Goal: Task Accomplishment & Management: Manage account settings

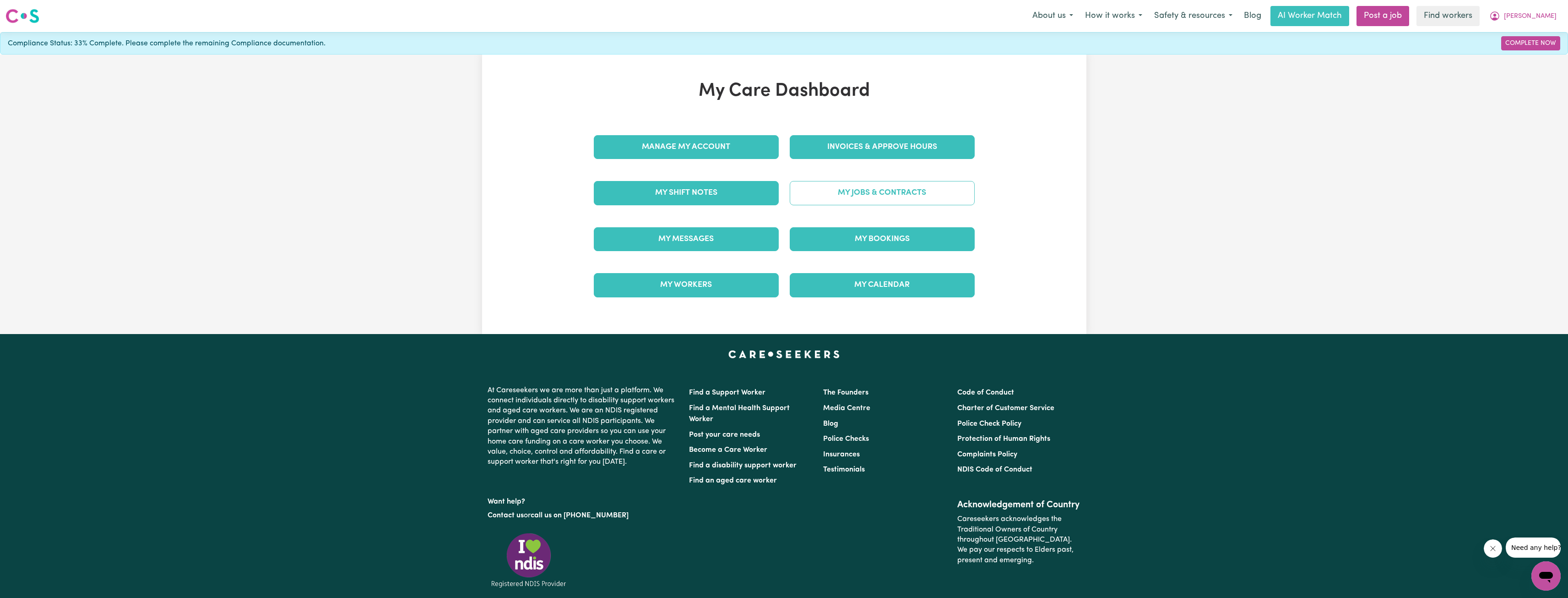
click at [838, 194] on link "My Jobs & Contracts" at bounding box center [882, 192] width 185 height 24
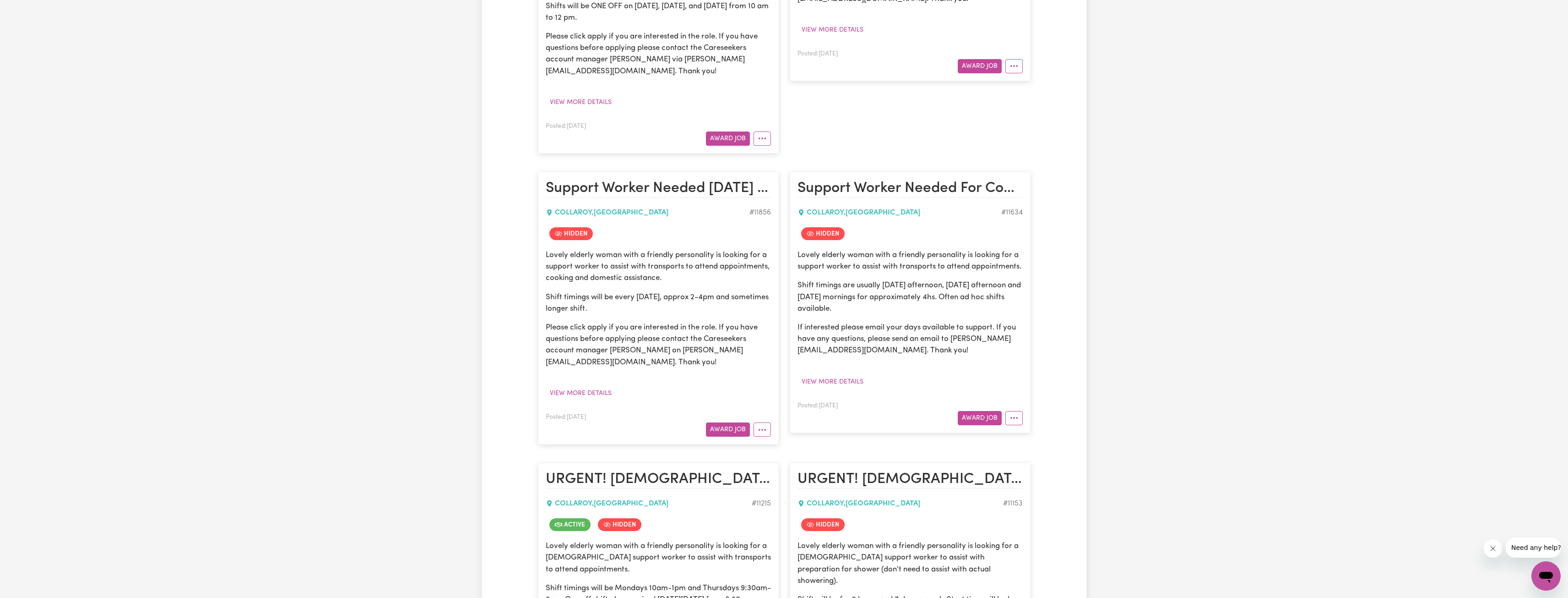
scroll to position [1282, 0]
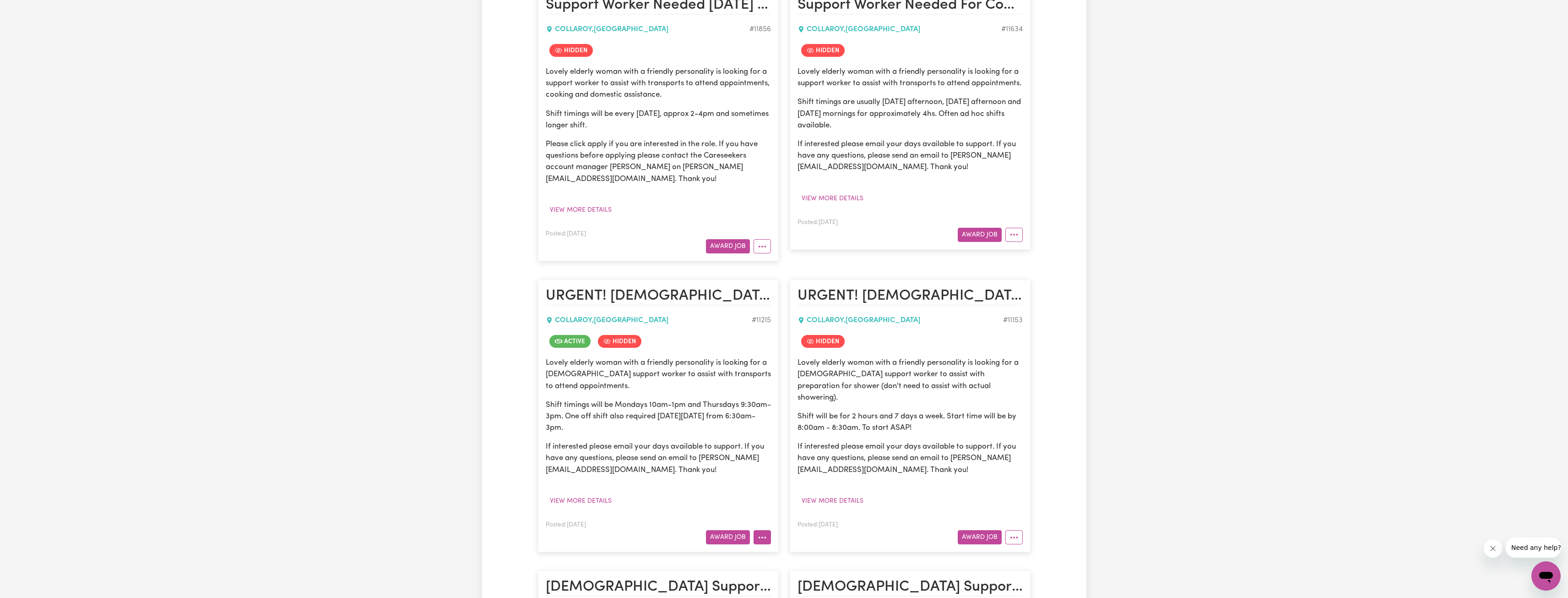
click at [769, 530] on button "More options" at bounding box center [762, 536] width 18 height 14
click at [788, 497] on link "Edit Job" at bounding box center [799, 497] width 89 height 18
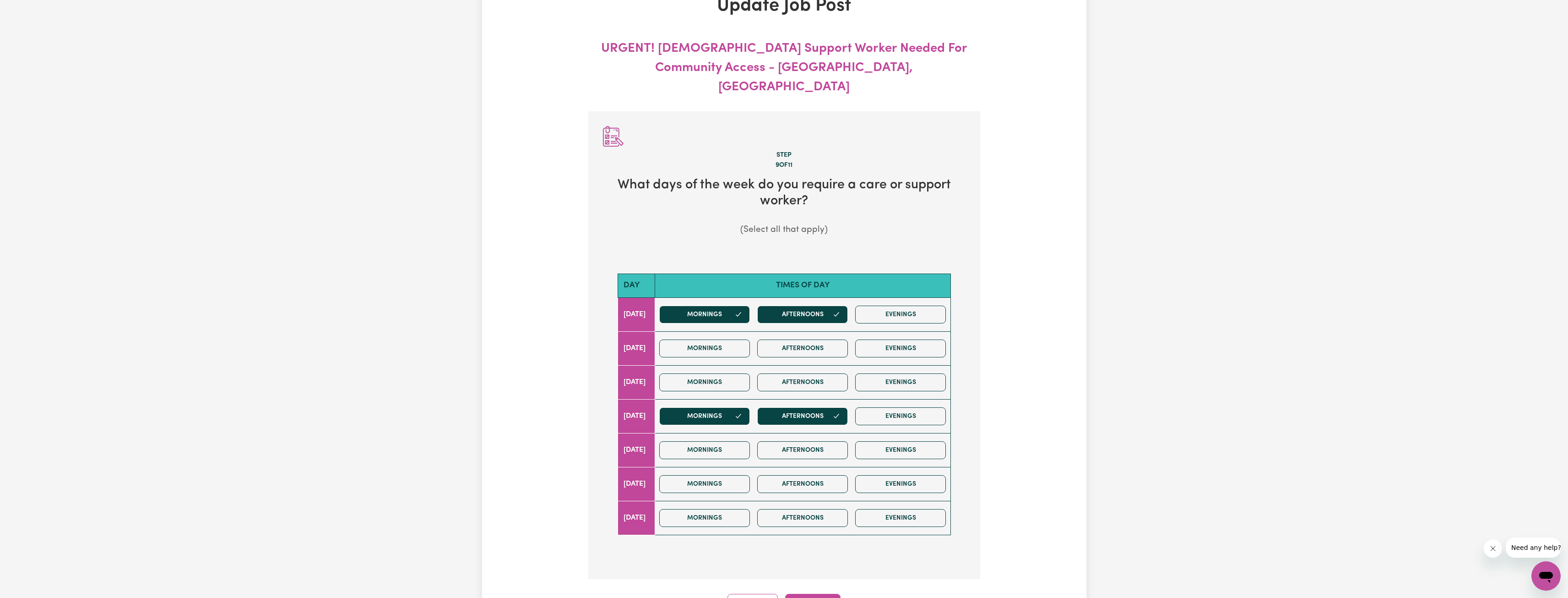
scroll to position [102, 0]
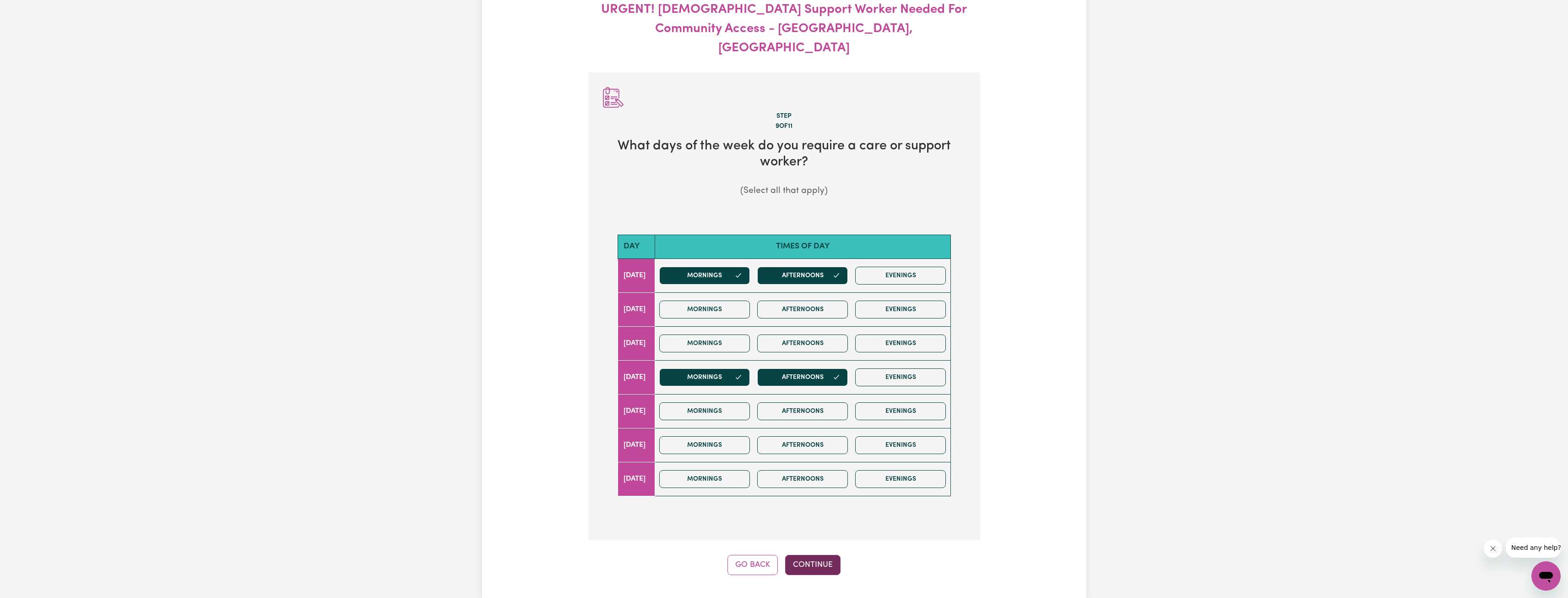
click at [802, 555] on button "Continue" at bounding box center [813, 565] width 55 height 20
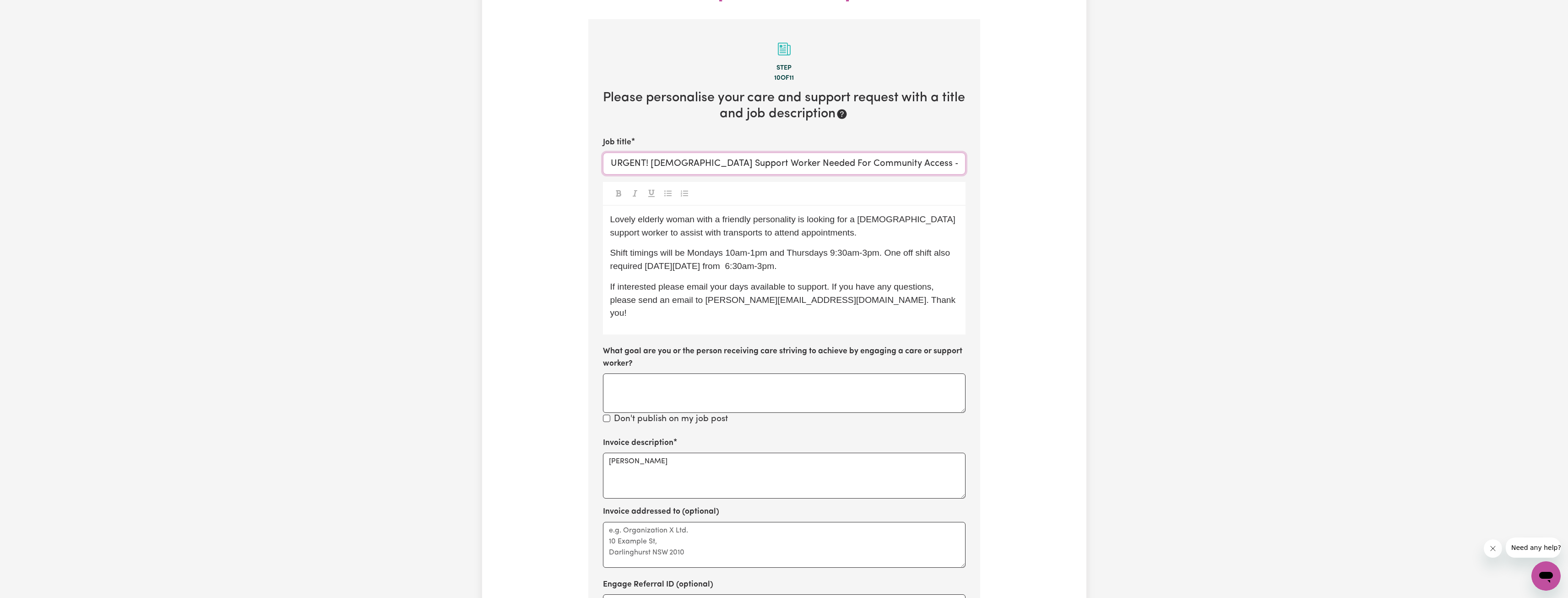
click at [773, 152] on input "URGENT! [DEMOGRAPHIC_DATA] Support Worker Needed For Community Access - [GEOGRA…" at bounding box center [785, 163] width 363 height 22
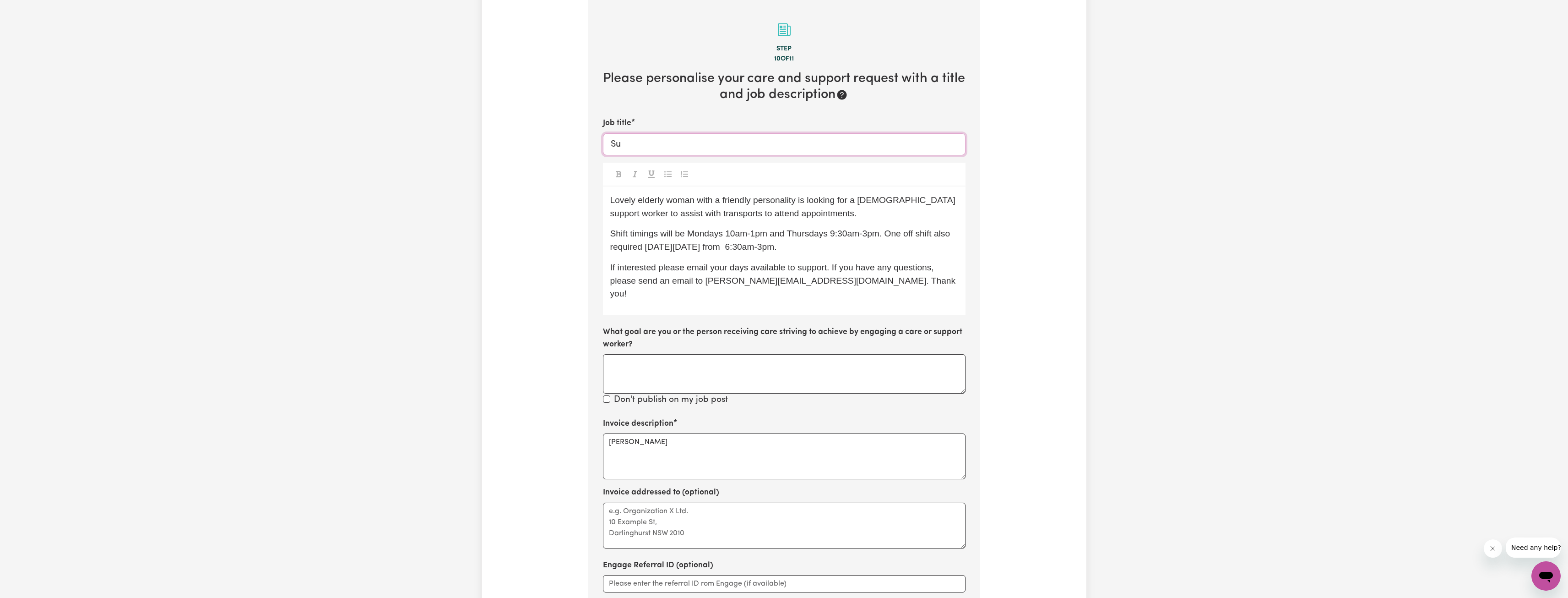
type input "S"
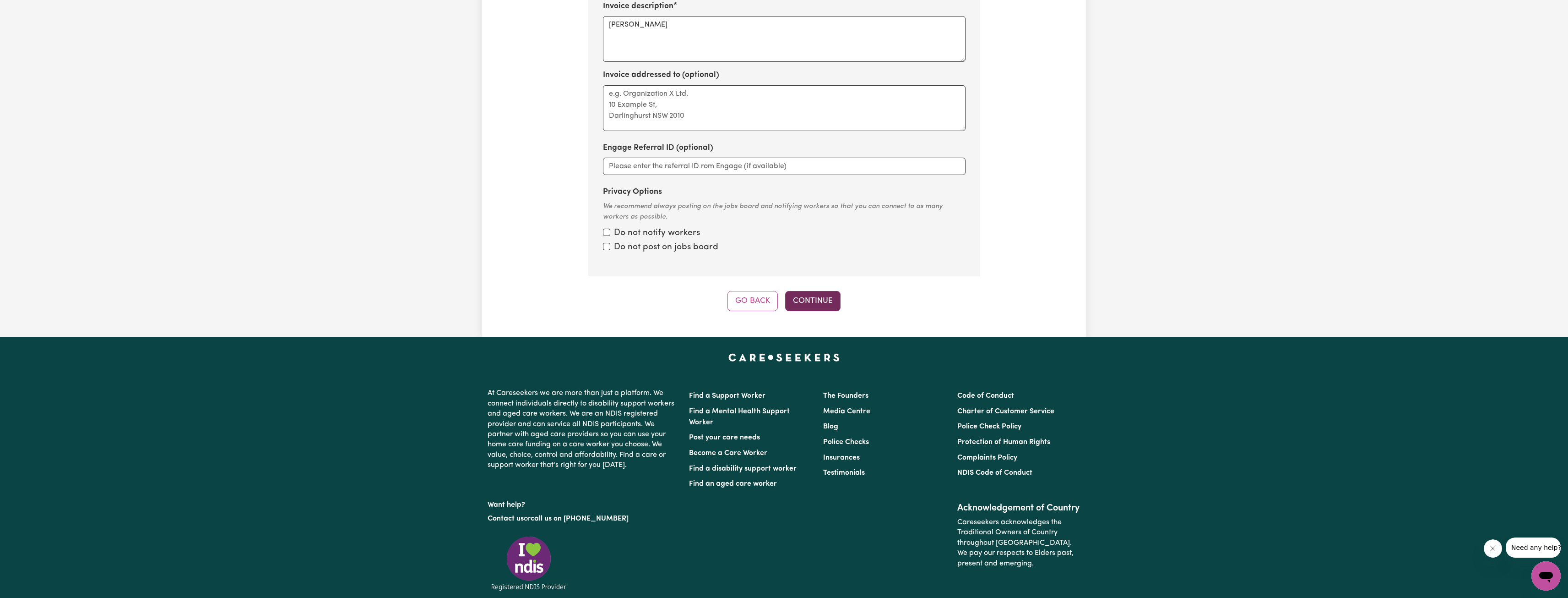
type input "Support worker for Community Access"
click at [825, 295] on button "Continue" at bounding box center [813, 301] width 55 height 20
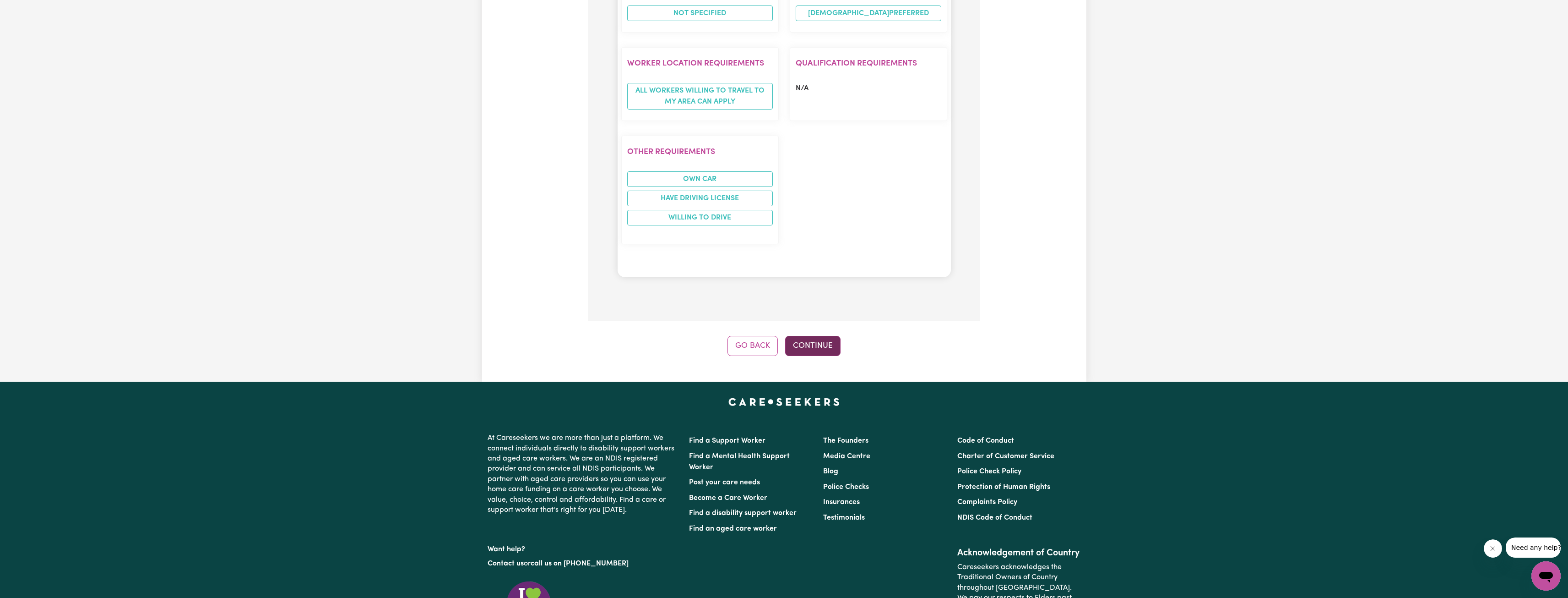
click at [802, 336] on button "Continue" at bounding box center [813, 345] width 55 height 20
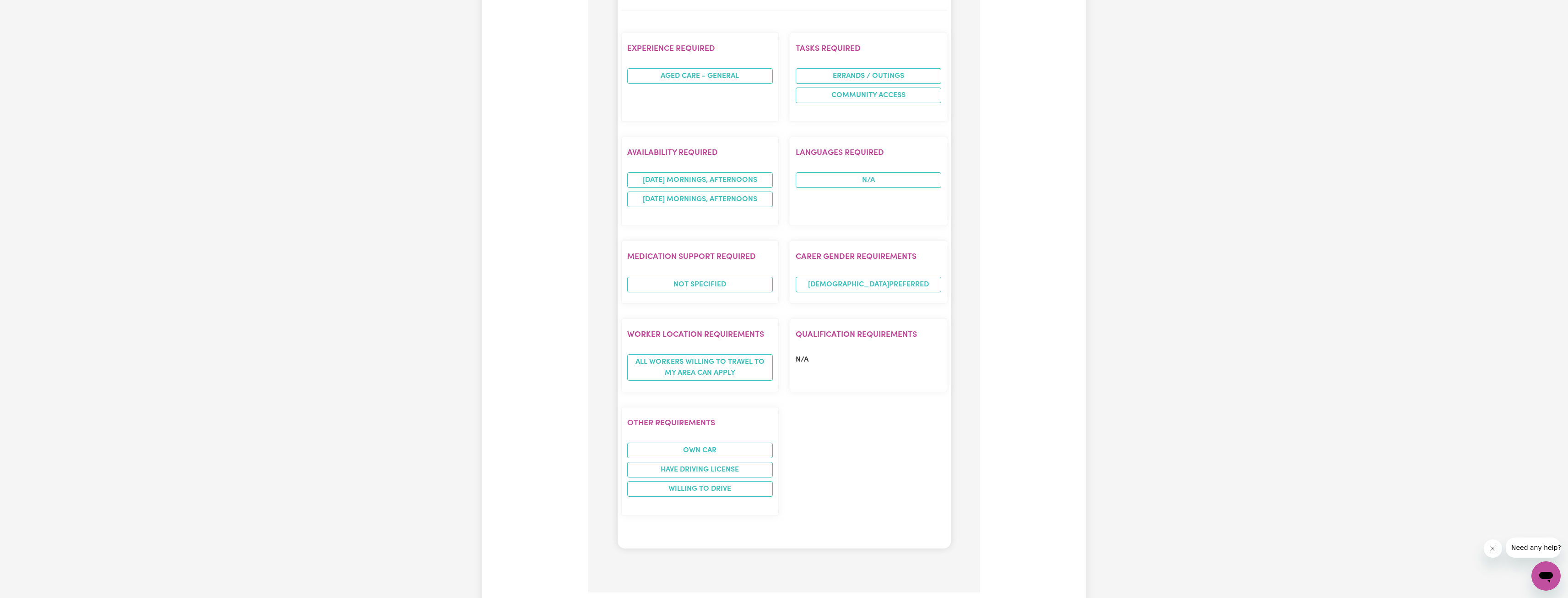
scroll to position [547, 0]
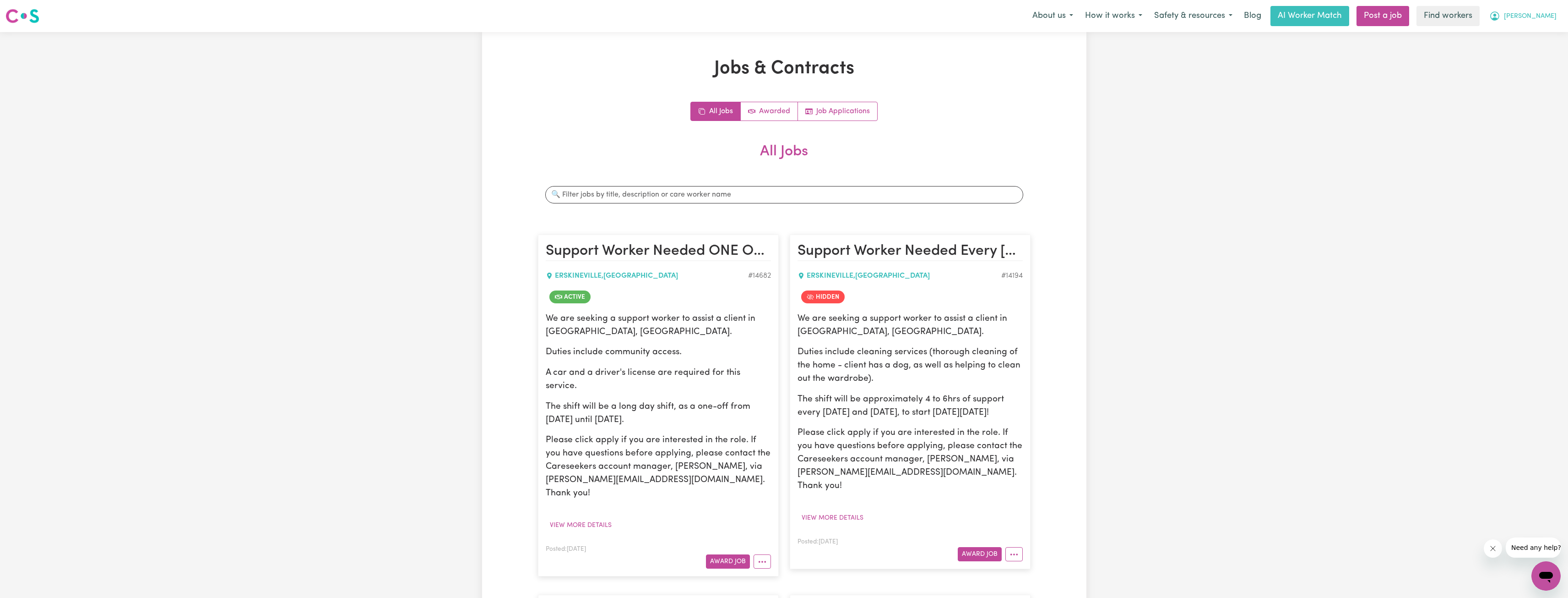
click at [1536, 22] on button "[PERSON_NAME]" at bounding box center [1523, 16] width 79 height 19
click at [1536, 58] on link "Logout" at bounding box center [1525, 52] width 72 height 18
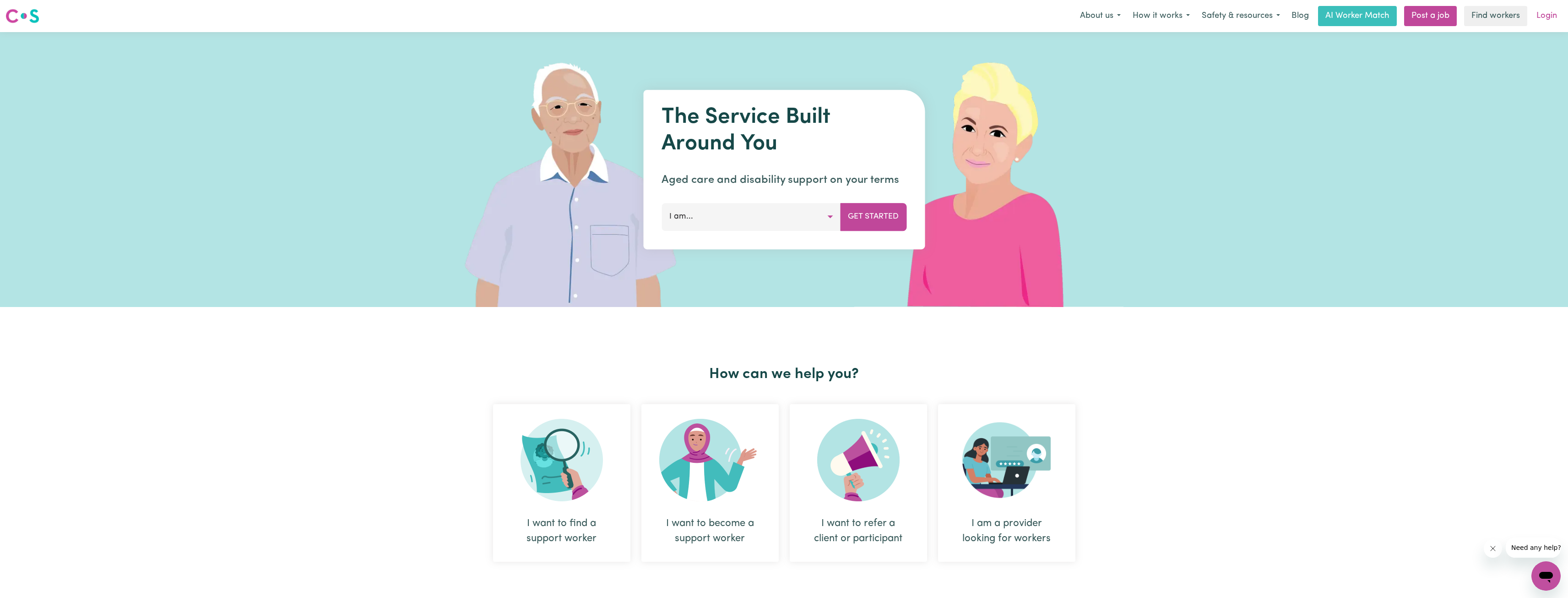
click at [1548, 23] on link "Login" at bounding box center [1547, 16] width 32 height 20
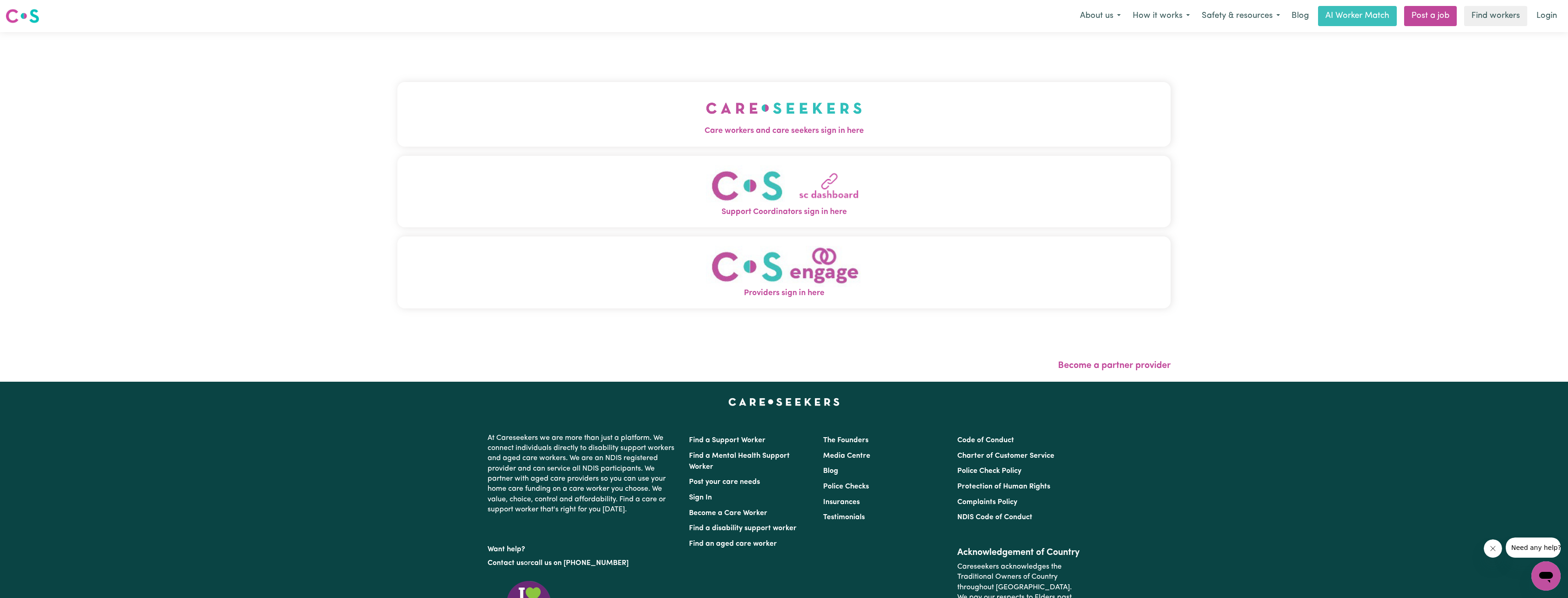
click at [1022, 91] on button "Care workers and care seekers sign in here" at bounding box center [784, 114] width 773 height 64
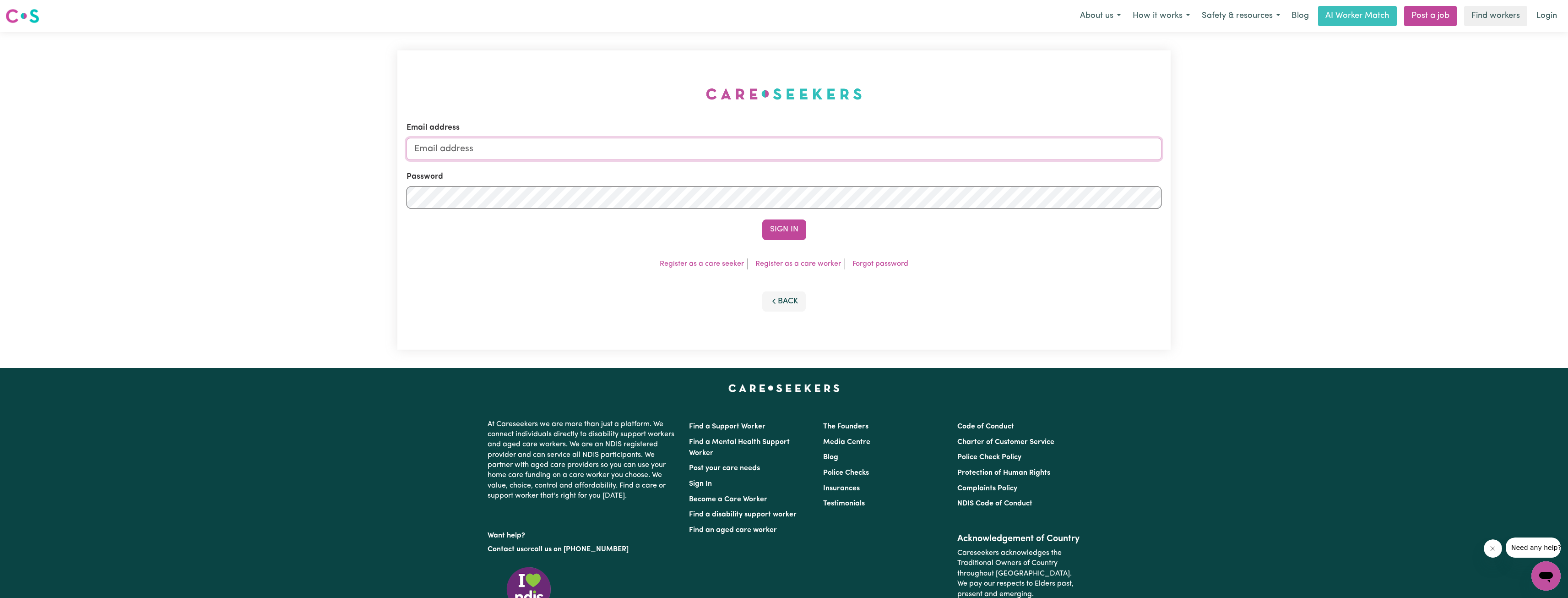
click at [976, 143] on input "Email address" at bounding box center [784, 149] width 755 height 22
drag, startPoint x: 463, startPoint y: 152, endPoint x: 693, endPoint y: 169, distance: 230.6
click at [687, 169] on form "Email address [EMAIL_ADDRESS][PERSON_NAME][DOMAIN_NAME] Password Sign In" at bounding box center [784, 180] width 755 height 118
type input "superuser~[EMAIL_ADDRESS][DOMAIN_NAME]"
click at [775, 228] on button "Sign In" at bounding box center [784, 229] width 44 height 20
